Goal: Find specific page/section: Find specific page/section

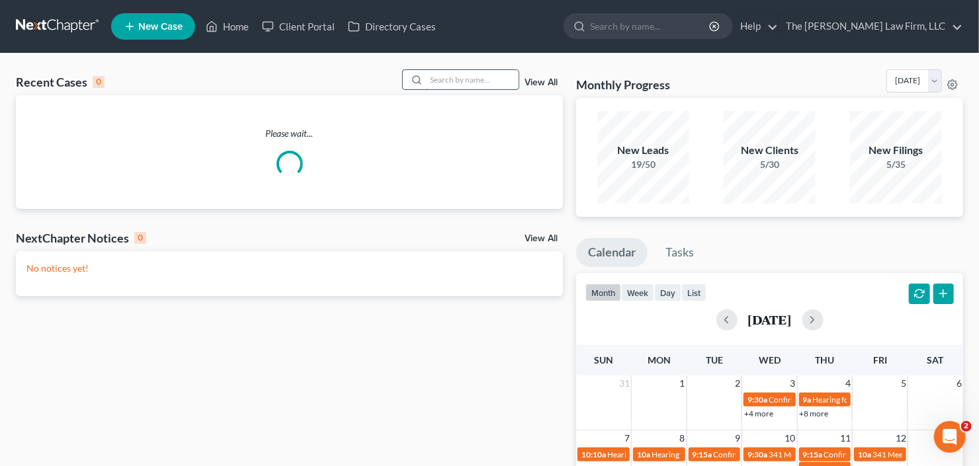
click at [453, 82] on input "search" at bounding box center [472, 79] width 93 height 19
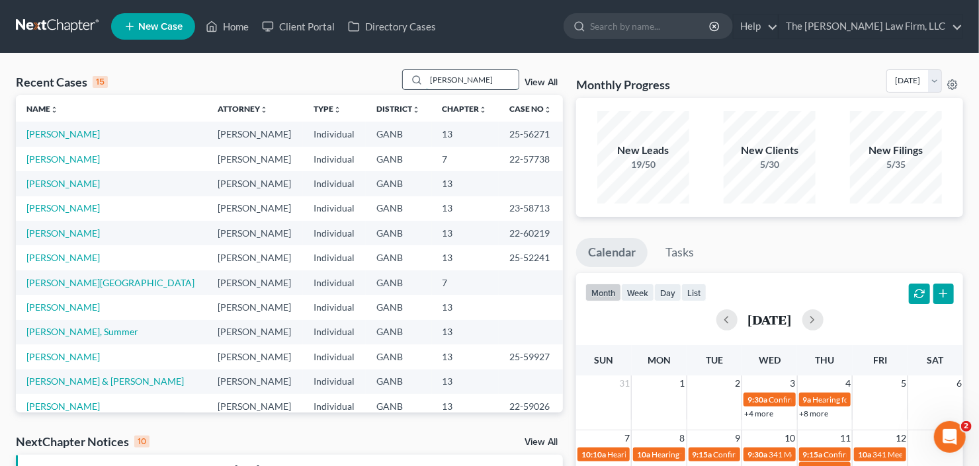
type input "[PERSON_NAME]"
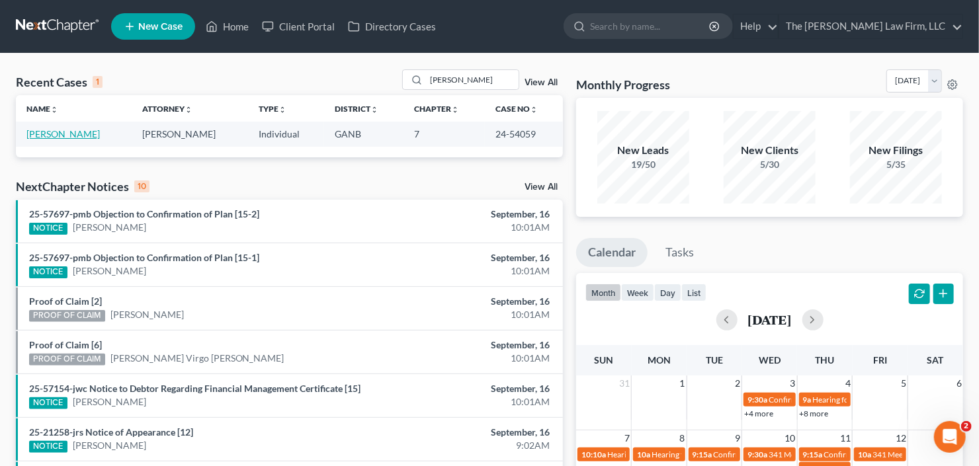
click at [64, 135] on link "[PERSON_NAME]" at bounding box center [62, 133] width 73 height 11
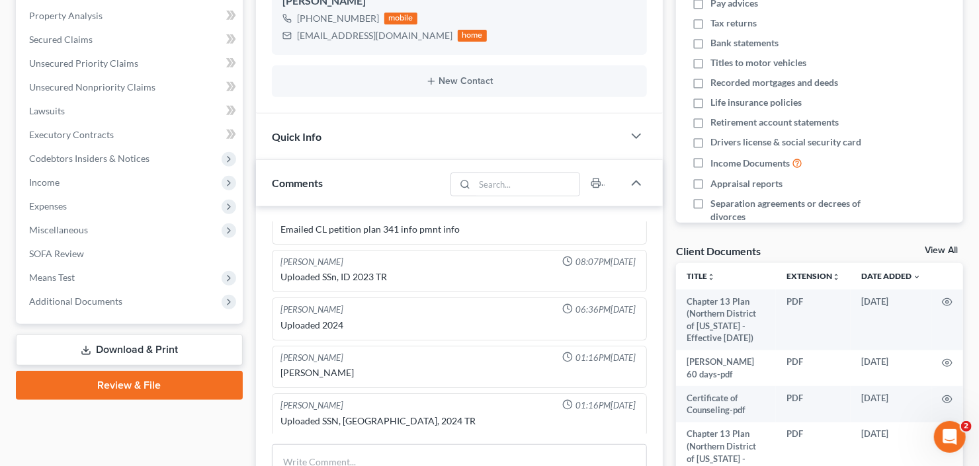
scroll to position [265, 0]
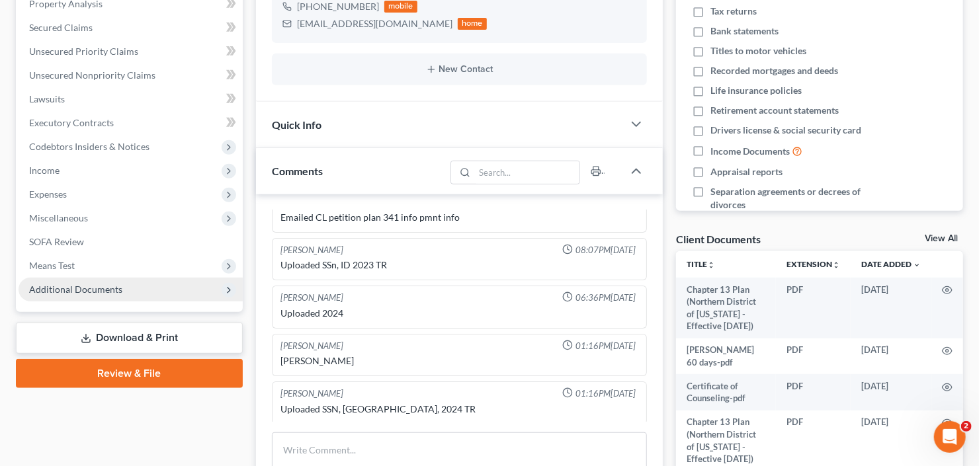
click at [83, 293] on span "Additional Documents" at bounding box center [75, 289] width 93 height 11
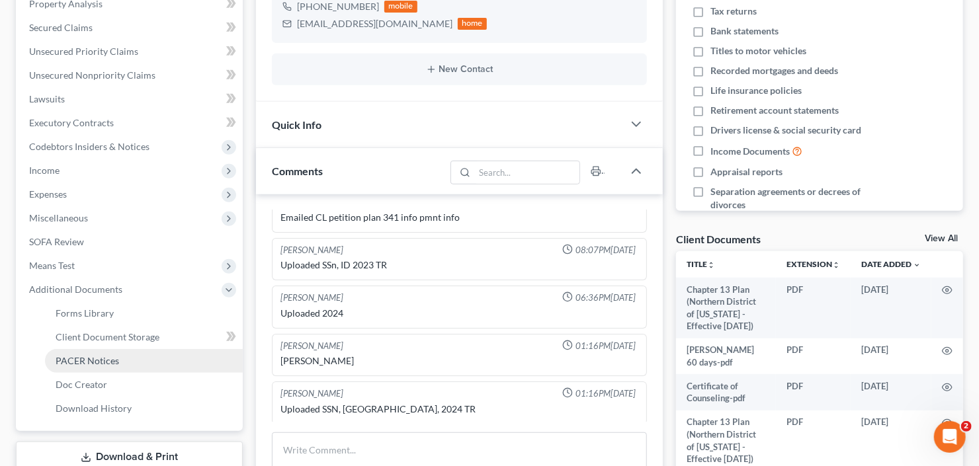
click at [87, 359] on span "PACER Notices" at bounding box center [87, 360] width 63 height 11
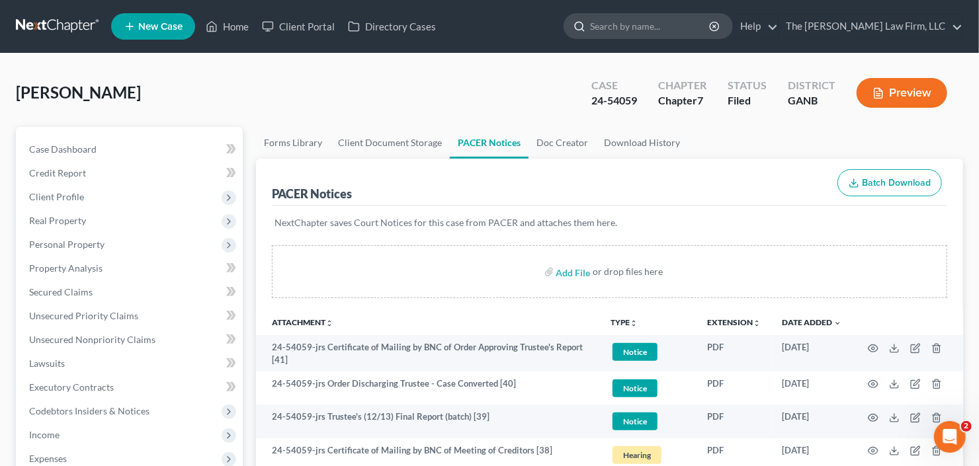
click at [676, 20] on input "search" at bounding box center [650, 26] width 121 height 24
type input "ford"
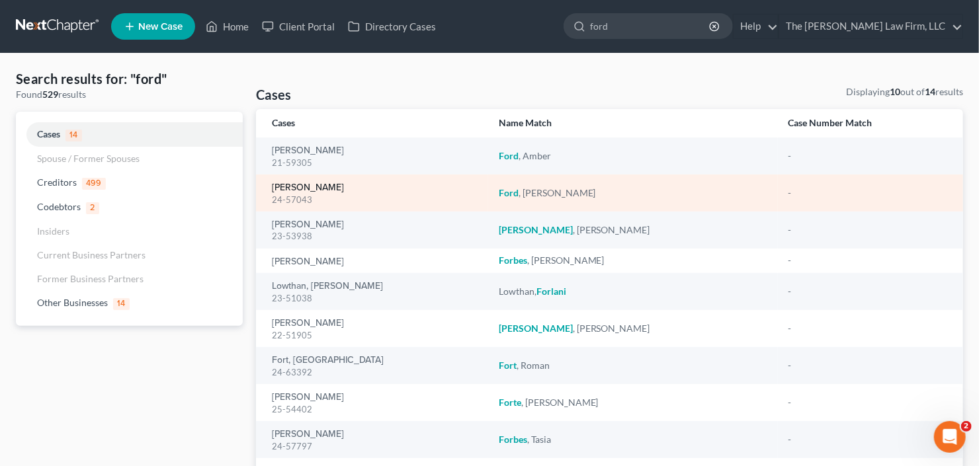
click at [296, 186] on link "[PERSON_NAME]" at bounding box center [308, 187] width 72 height 9
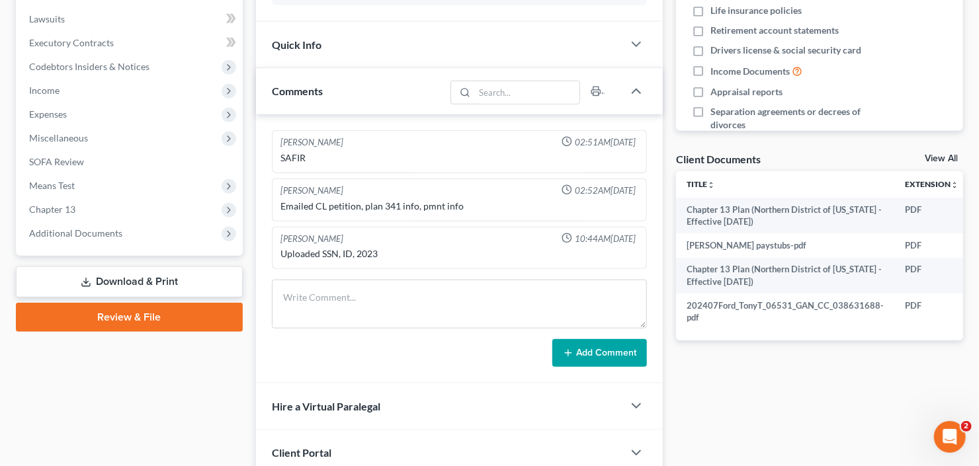
scroll to position [448, 0]
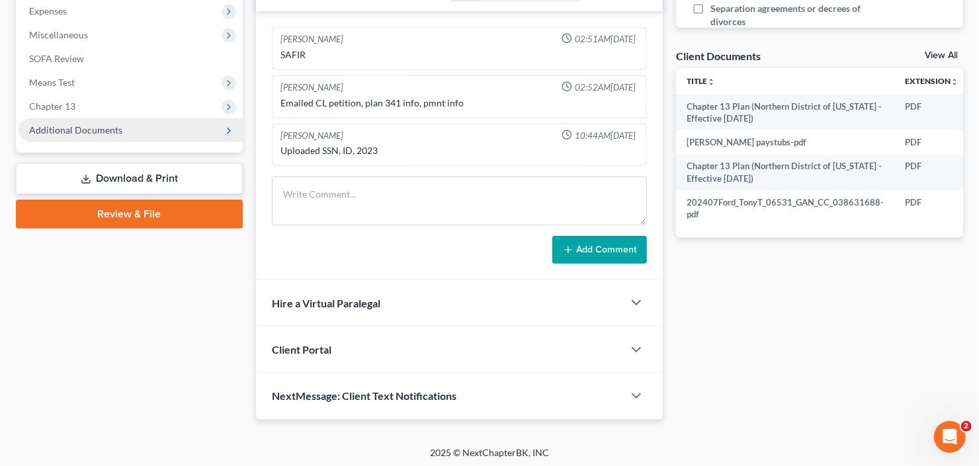
click at [89, 129] on span "Additional Documents" at bounding box center [75, 129] width 93 height 11
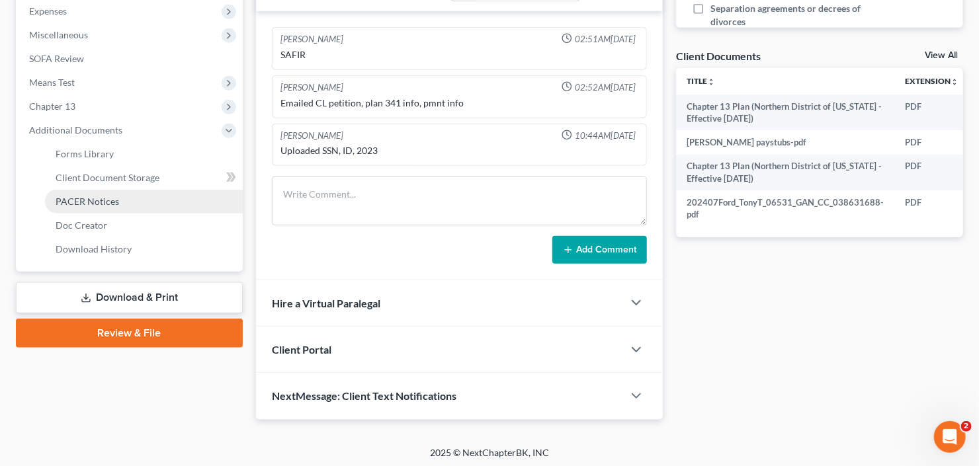
click at [100, 204] on span "PACER Notices" at bounding box center [87, 201] width 63 height 11
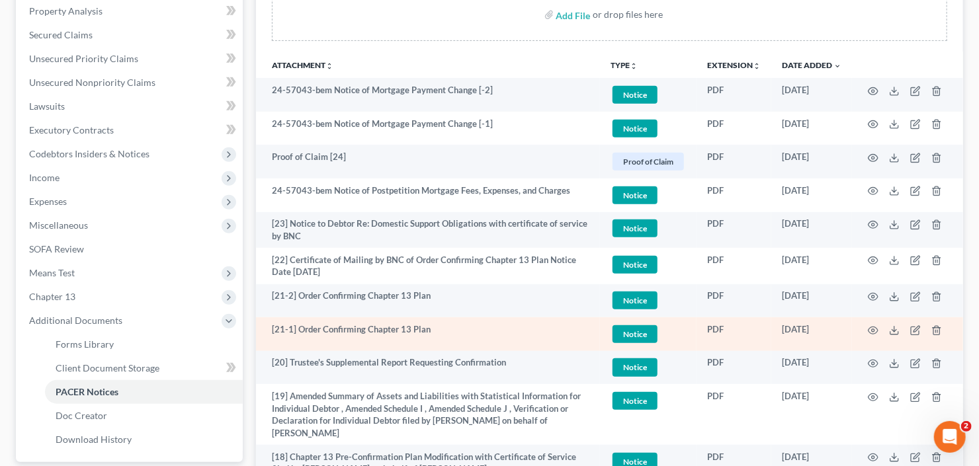
scroll to position [159, 0]
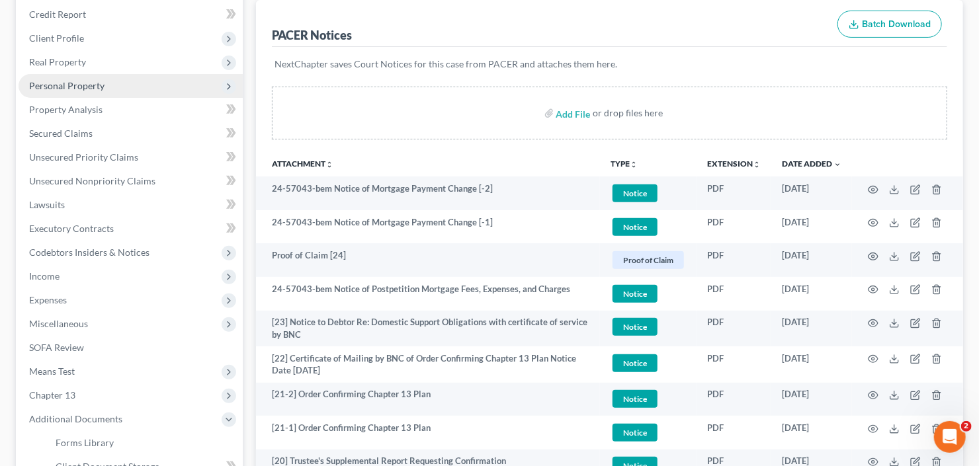
click at [58, 85] on span "Personal Property" at bounding box center [66, 85] width 75 height 11
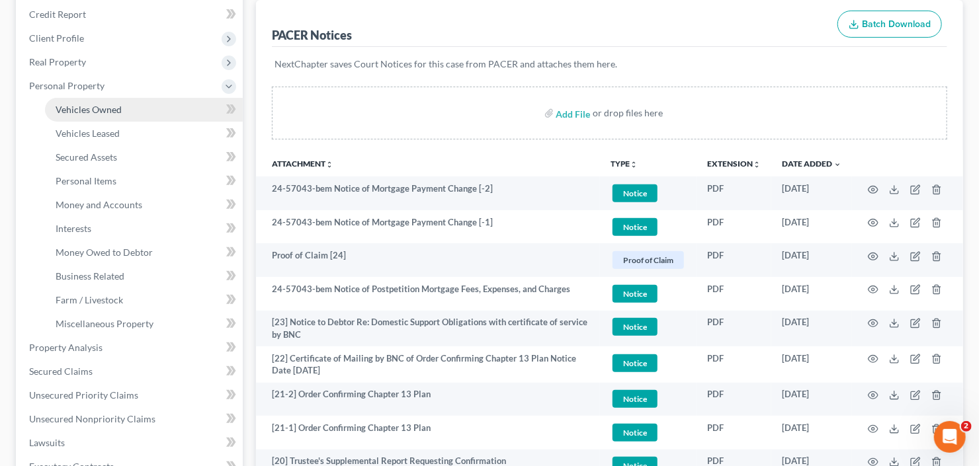
click at [72, 104] on span "Vehicles Owned" at bounding box center [89, 109] width 66 height 11
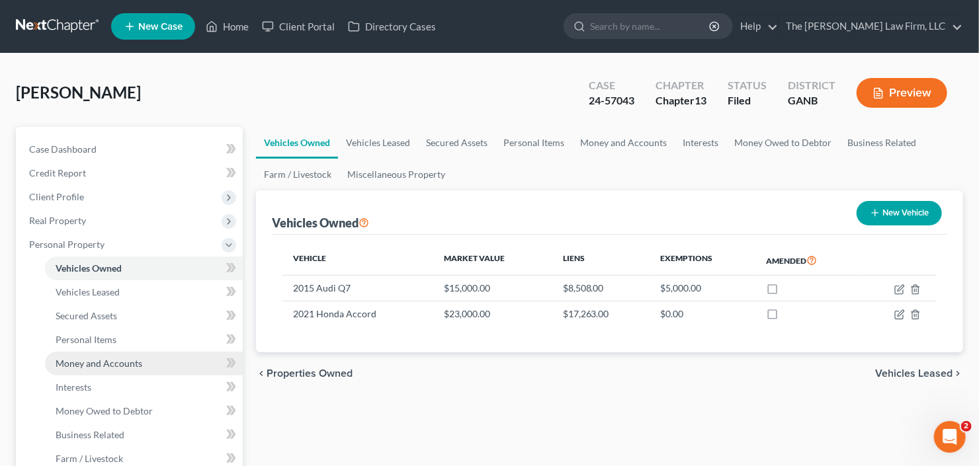
click at [90, 366] on span "Money and Accounts" at bounding box center [99, 363] width 87 height 11
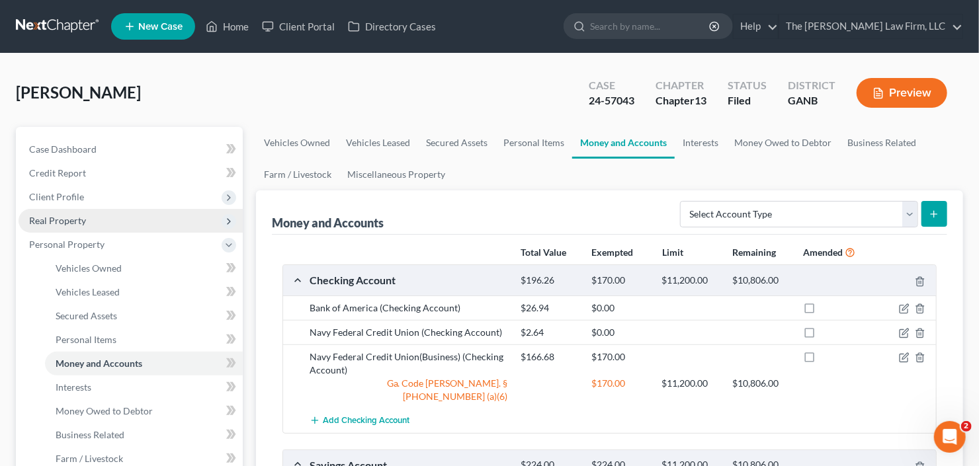
click at [77, 219] on span "Real Property" at bounding box center [57, 220] width 57 height 11
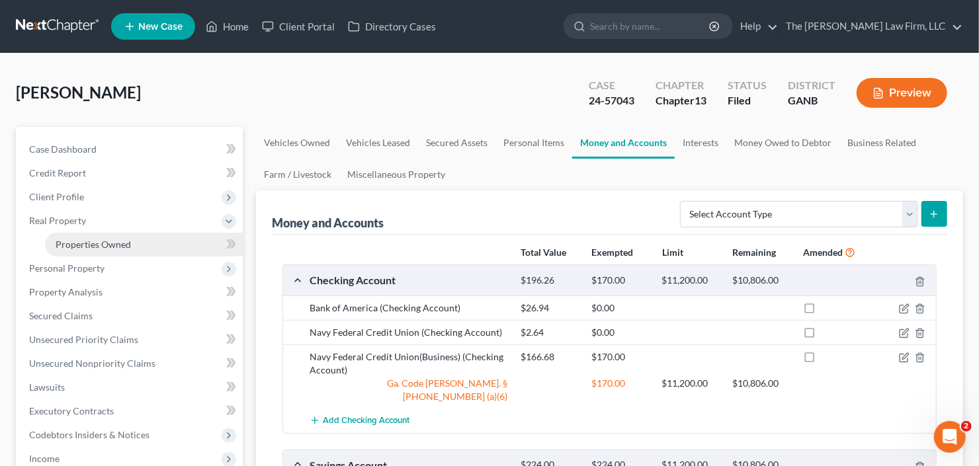
click at [81, 241] on span "Properties Owned" at bounding box center [93, 244] width 75 height 11
